Goal: Task Accomplishment & Management: Complete application form

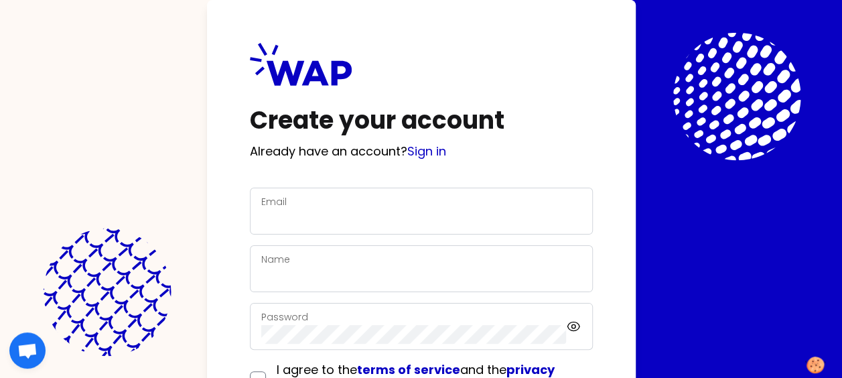
scroll to position [107, 0]
click at [285, 202] on div "Email" at bounding box center [421, 211] width 320 height 35
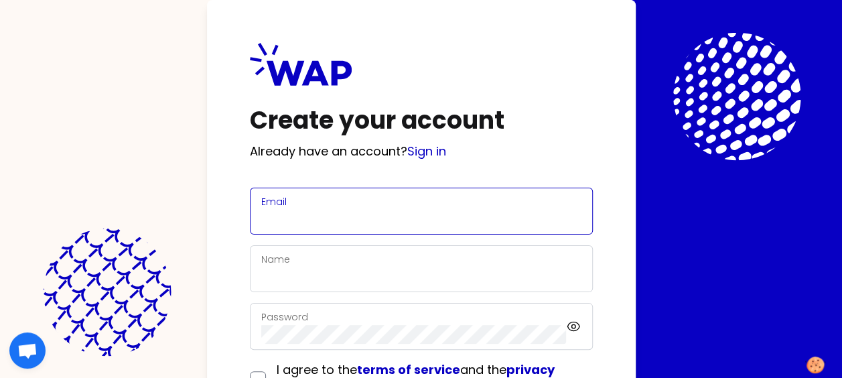
click at [0, 377] on com-1password-button at bounding box center [0, 378] width 0 height 0
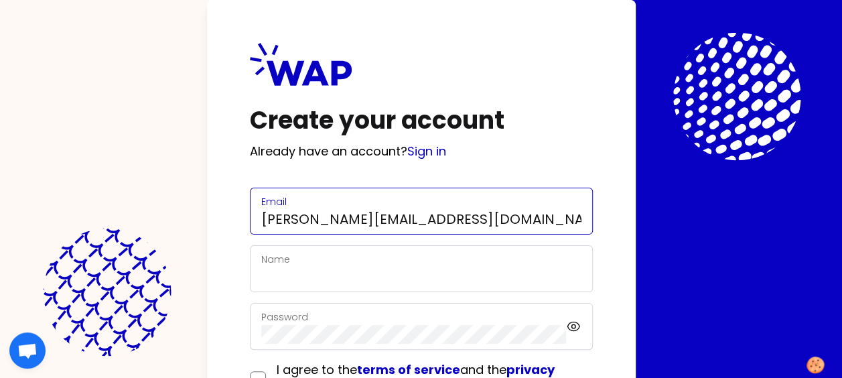
type input "[PERSON_NAME][EMAIL_ADDRESS][DOMAIN_NAME]"
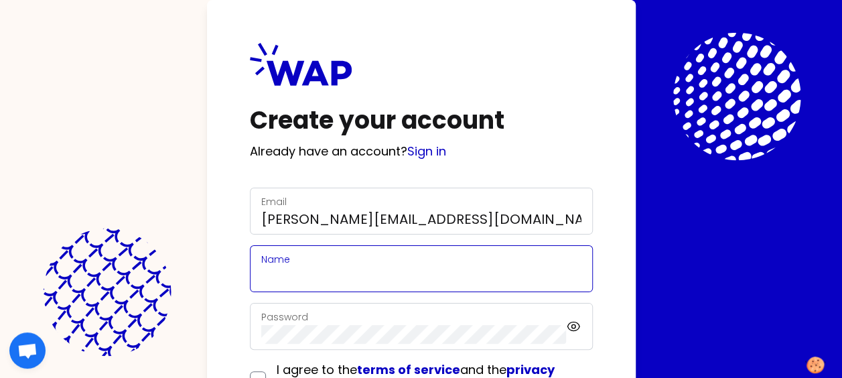
click at [514, 272] on input "Name" at bounding box center [421, 276] width 320 height 19
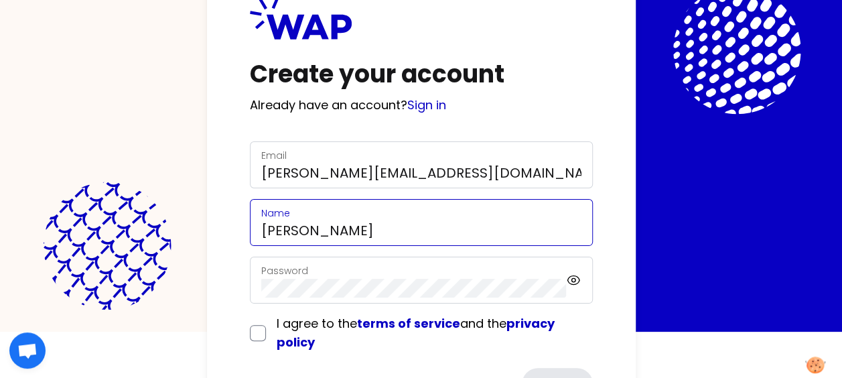
scroll to position [67, 0]
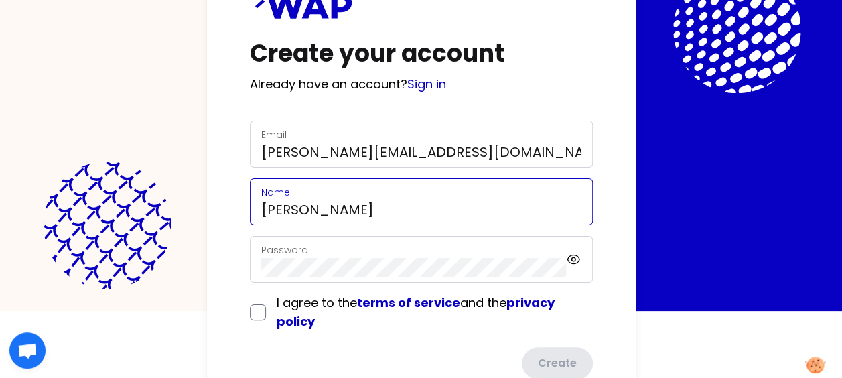
type input "[PERSON_NAME]"
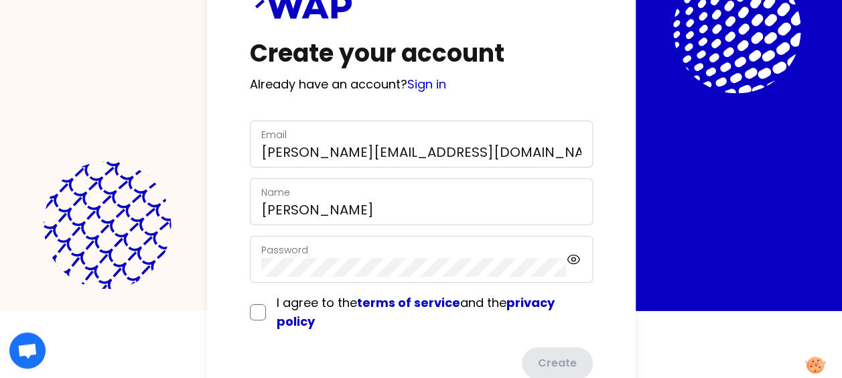
click at [350, 256] on div "Password" at bounding box center [413, 259] width 305 height 35
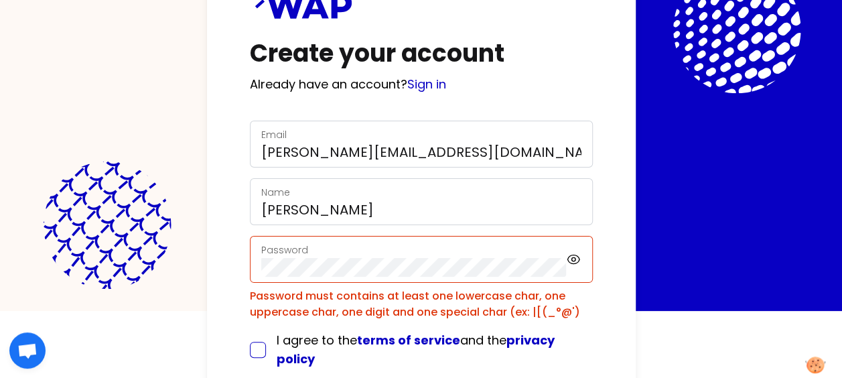
click at [255, 349] on input "checkbox" at bounding box center [258, 350] width 16 height 16
checkbox input "true"
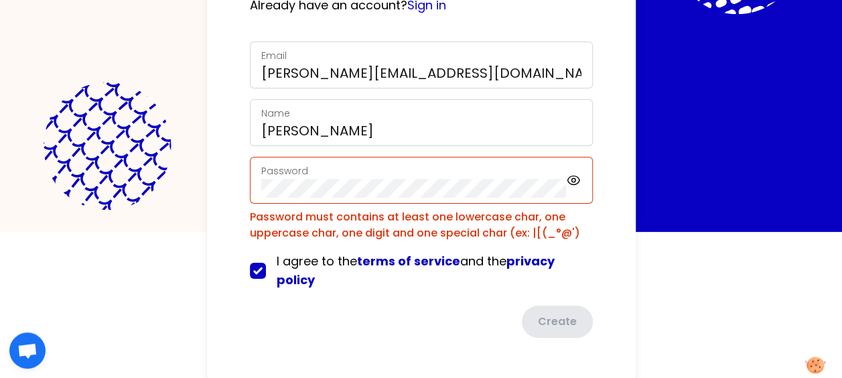
scroll to position [147, 0]
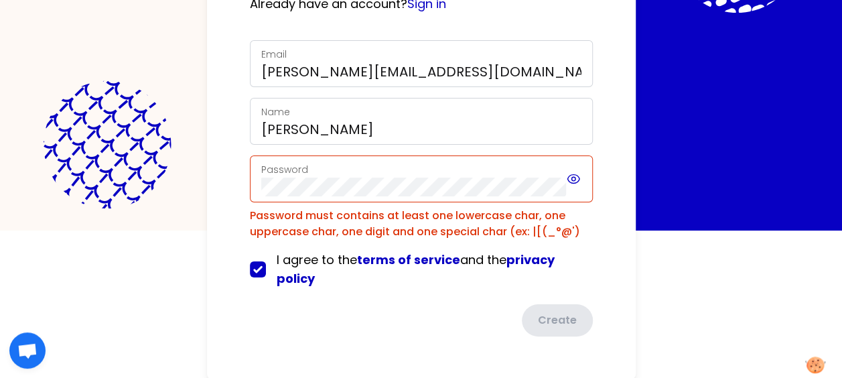
click at [575, 179] on icon at bounding box center [574, 179] width 4 height 4
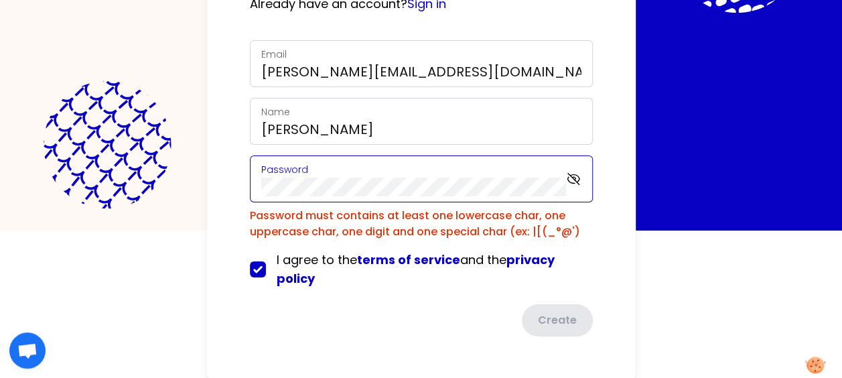
scroll to position [113, 0]
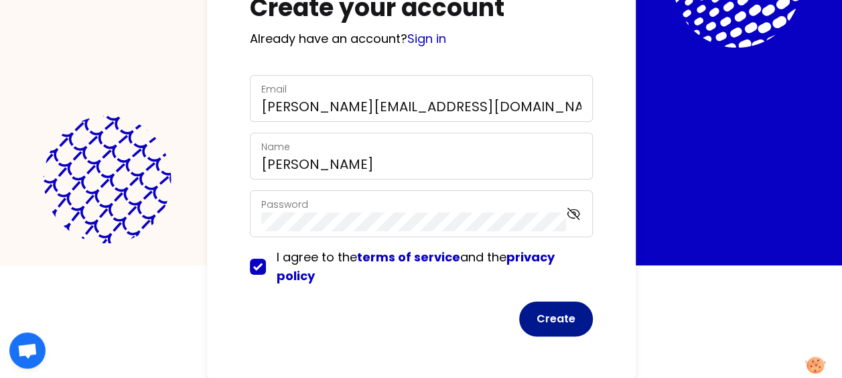
click at [556, 313] on button "Create" at bounding box center [556, 318] width 74 height 35
